Goal: Information Seeking & Learning: Learn about a topic

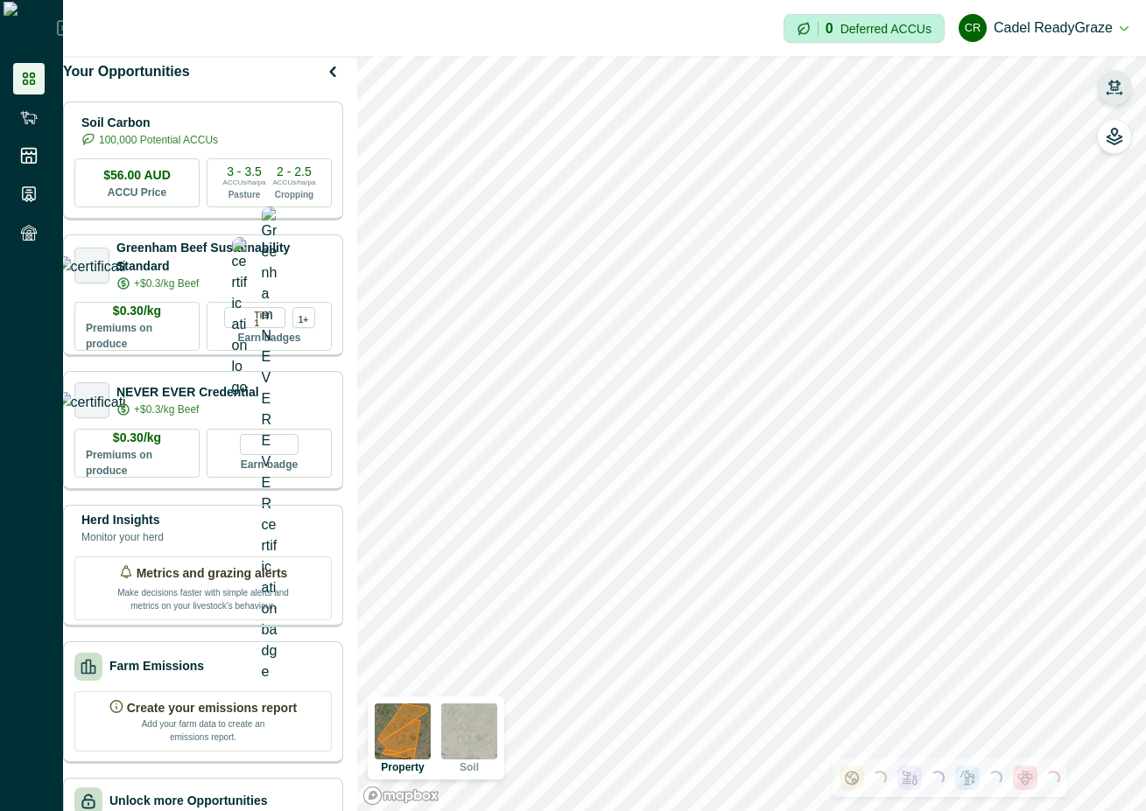
click at [1116, 86] on icon "button" at bounding box center [1115, 88] width 18 height 18
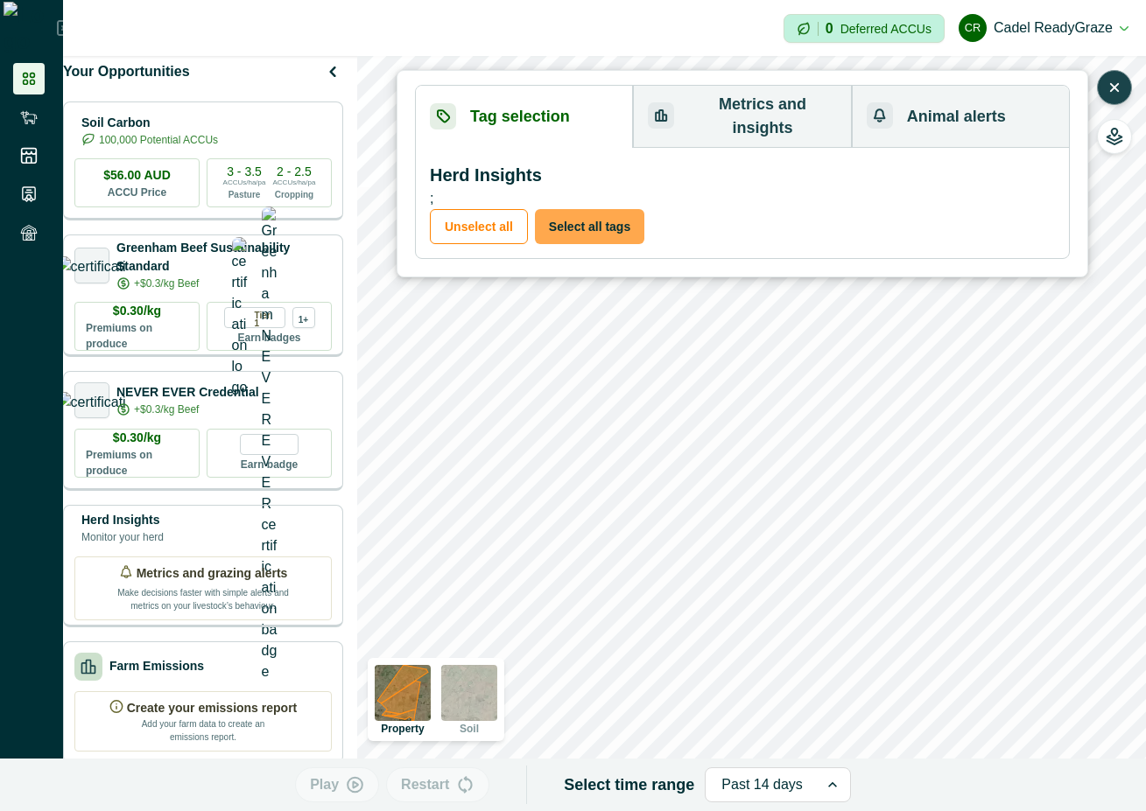
click at [567, 209] on button "Select all tags" at bounding box center [589, 226] width 109 height 35
click at [734, 94] on button "Metrics and insights" at bounding box center [742, 117] width 218 height 62
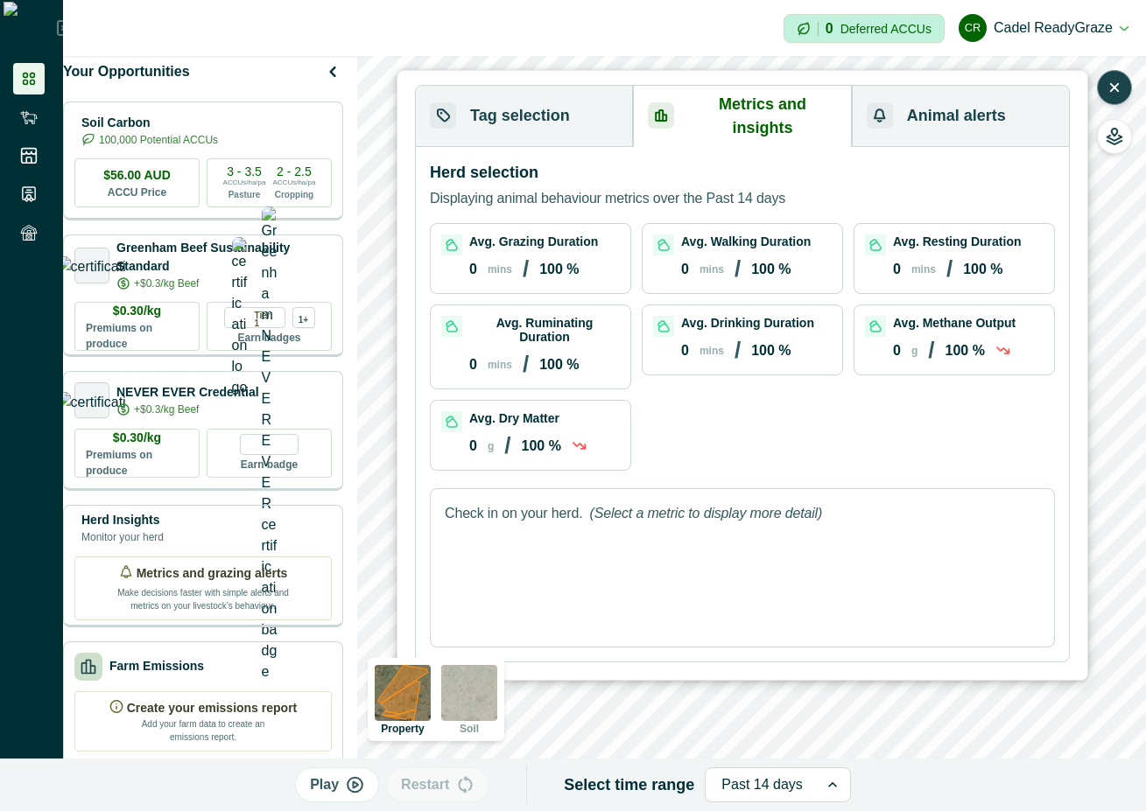
click at [1106, 85] on icon "button" at bounding box center [1115, 88] width 18 height 18
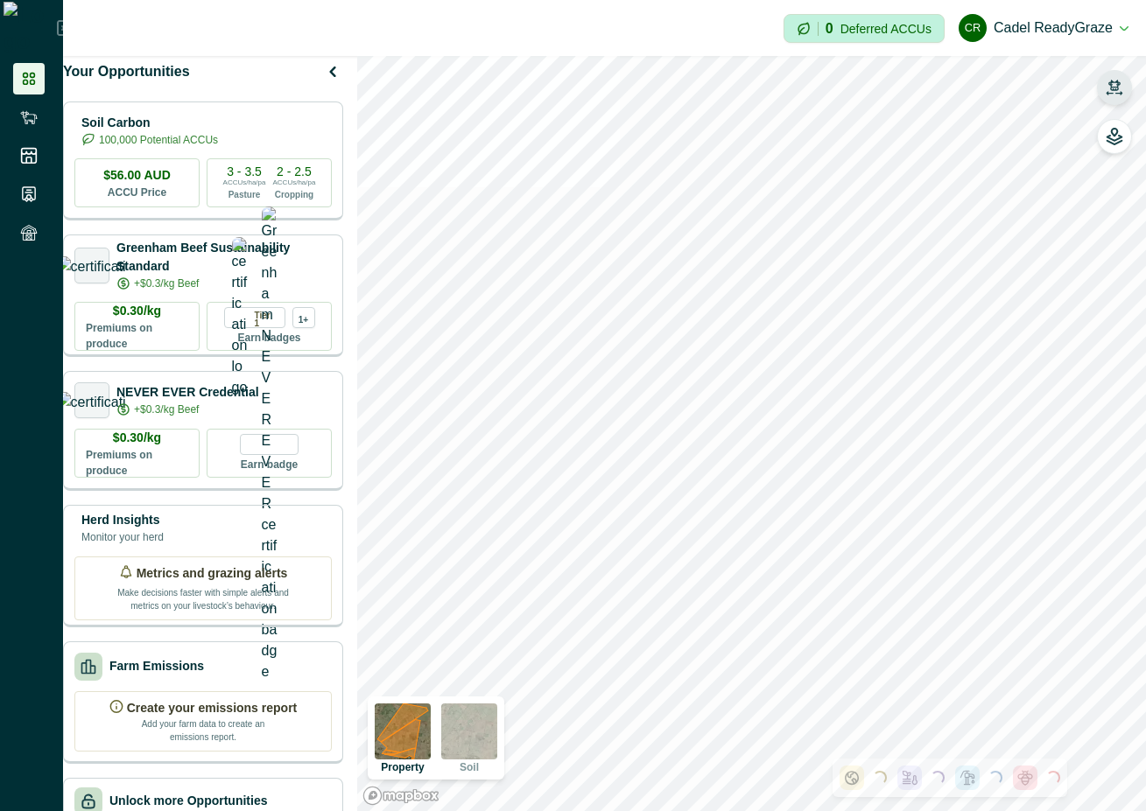
click at [1104, 85] on button "button" at bounding box center [1114, 87] width 35 height 35
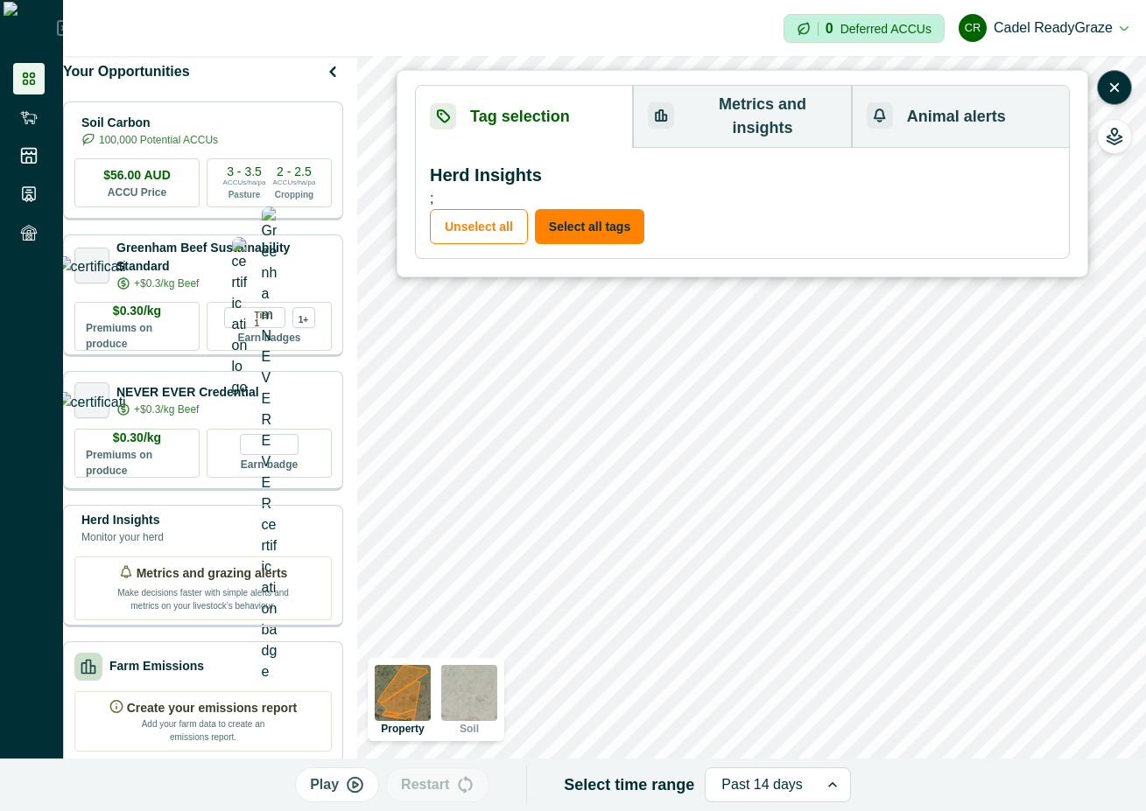
click at [725, 115] on button "Metrics and insights" at bounding box center [742, 117] width 218 height 62
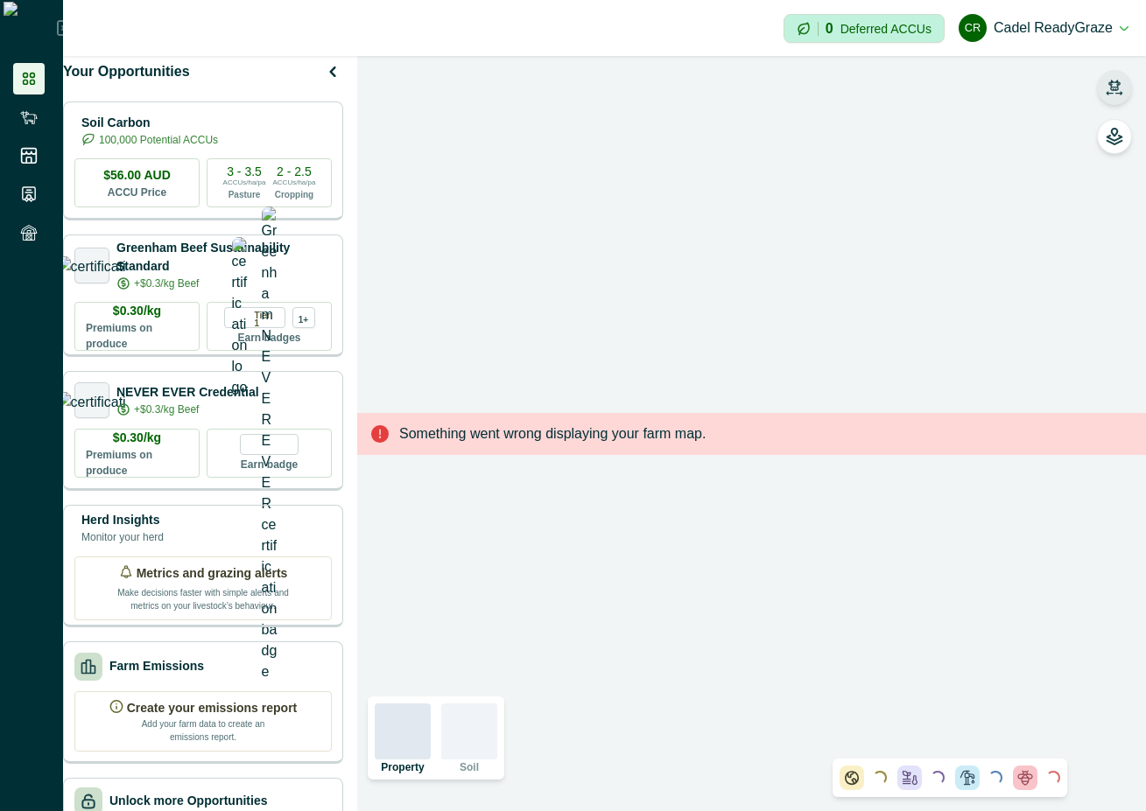
click at [1106, 92] on icon "button" at bounding box center [1115, 88] width 18 height 18
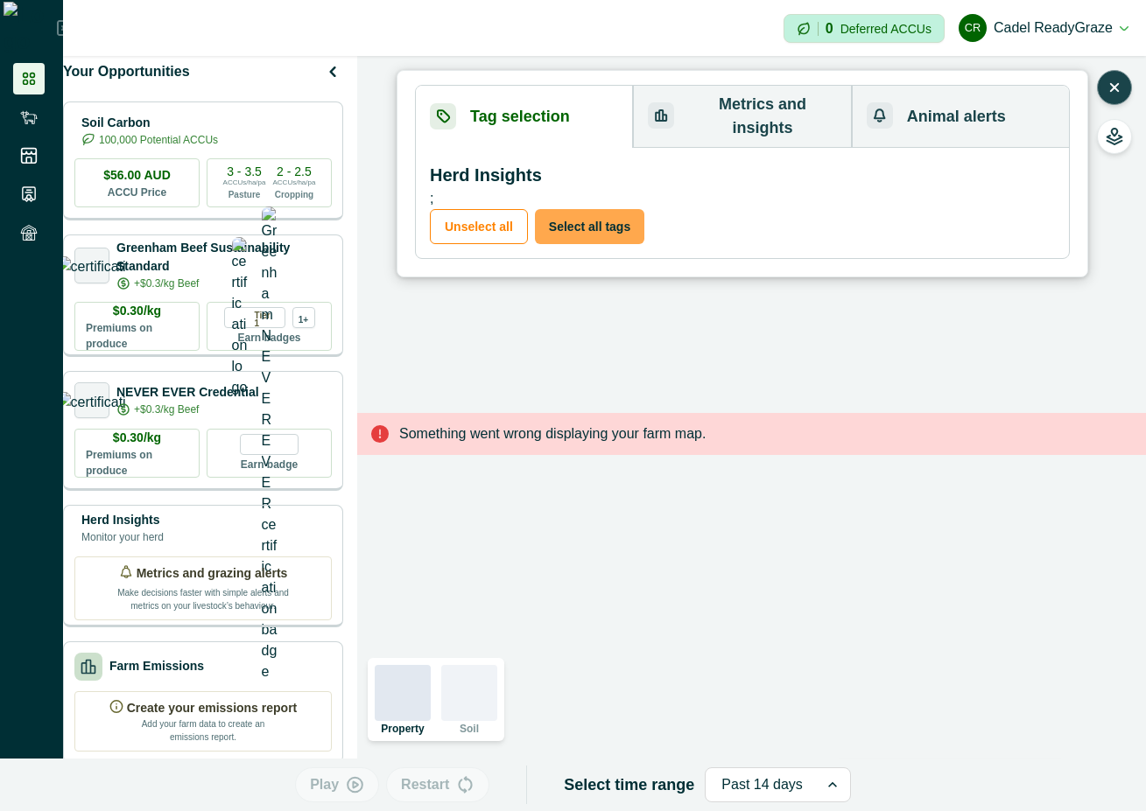
click at [559, 209] on button "Select all tags" at bounding box center [589, 226] width 109 height 35
click at [767, 105] on button "Metrics and insights" at bounding box center [742, 117] width 218 height 62
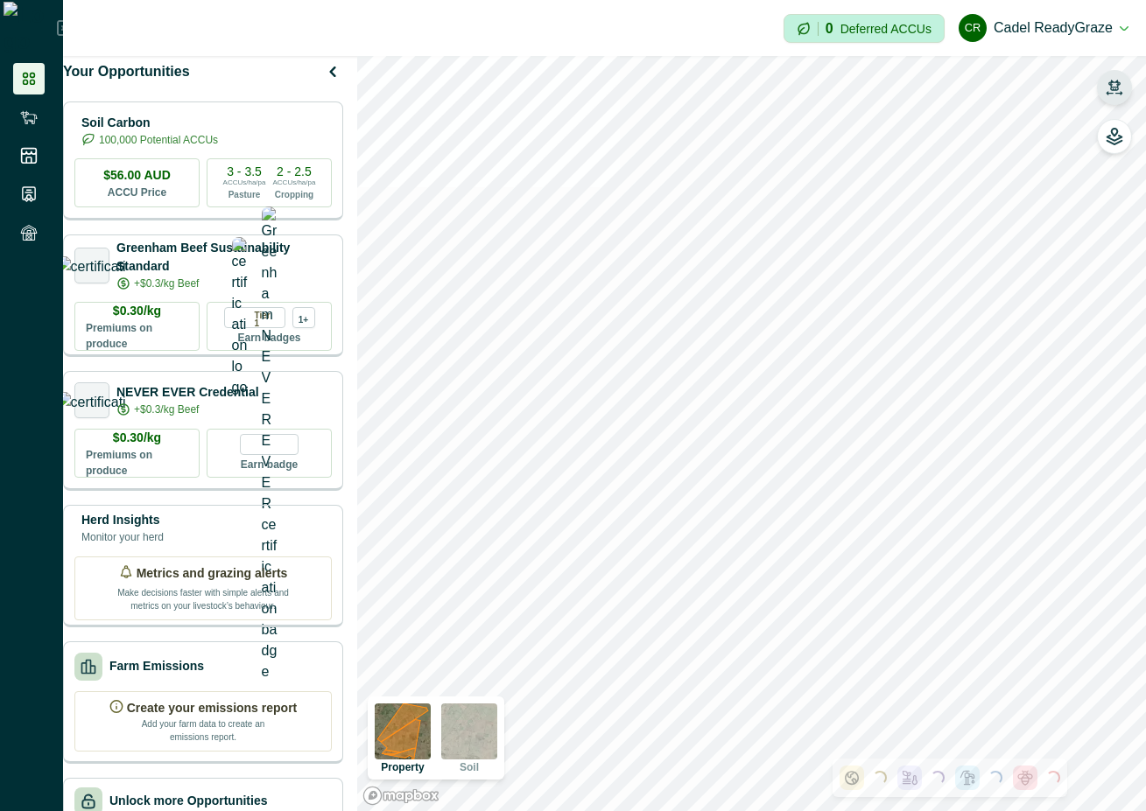
click at [1116, 81] on icon "button" at bounding box center [1114, 85] width 12 height 11
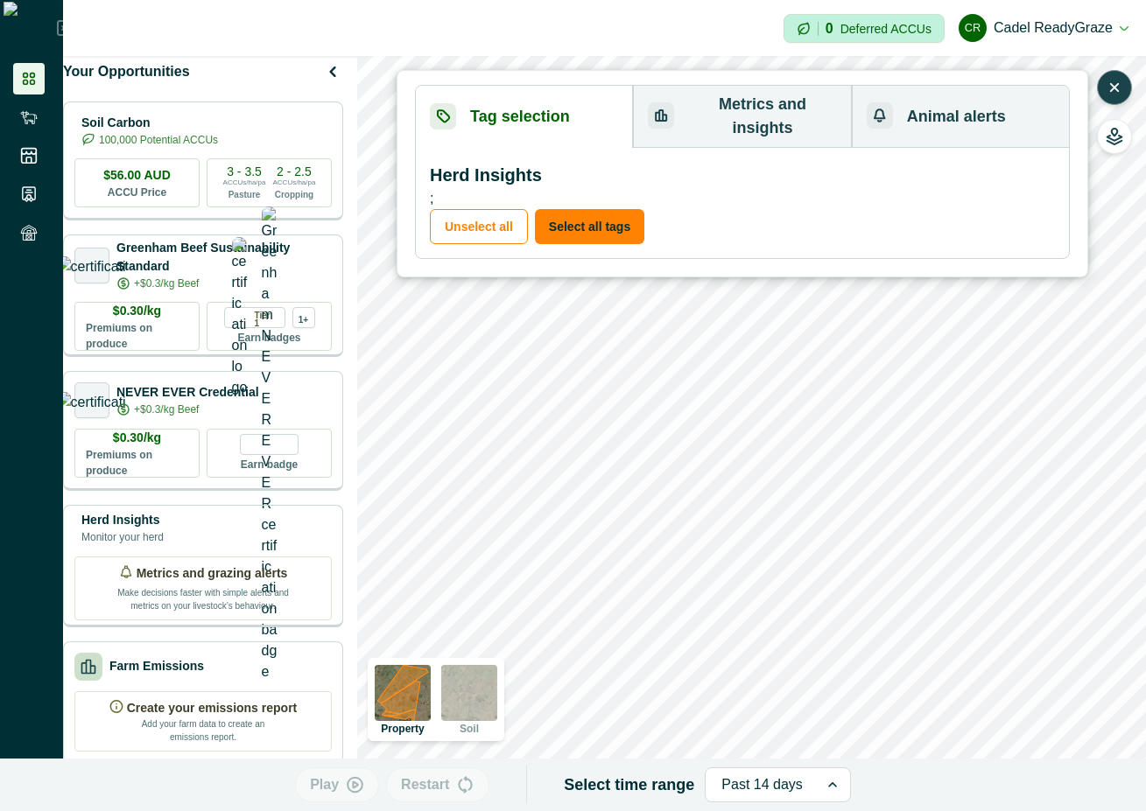
click at [1120, 84] on icon "button" at bounding box center [1115, 88] width 18 height 18
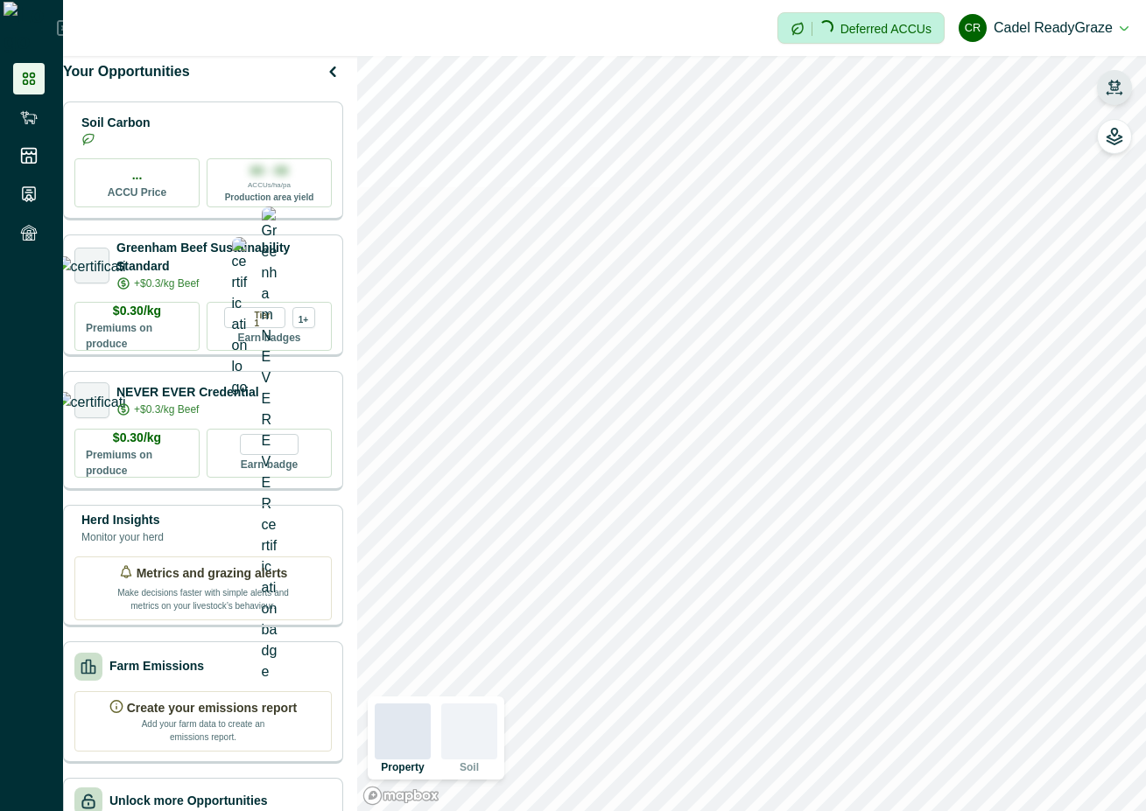
click at [1106, 79] on icon "button" at bounding box center [1115, 88] width 18 height 18
